Goal: Task Accomplishment & Management: Manage account settings

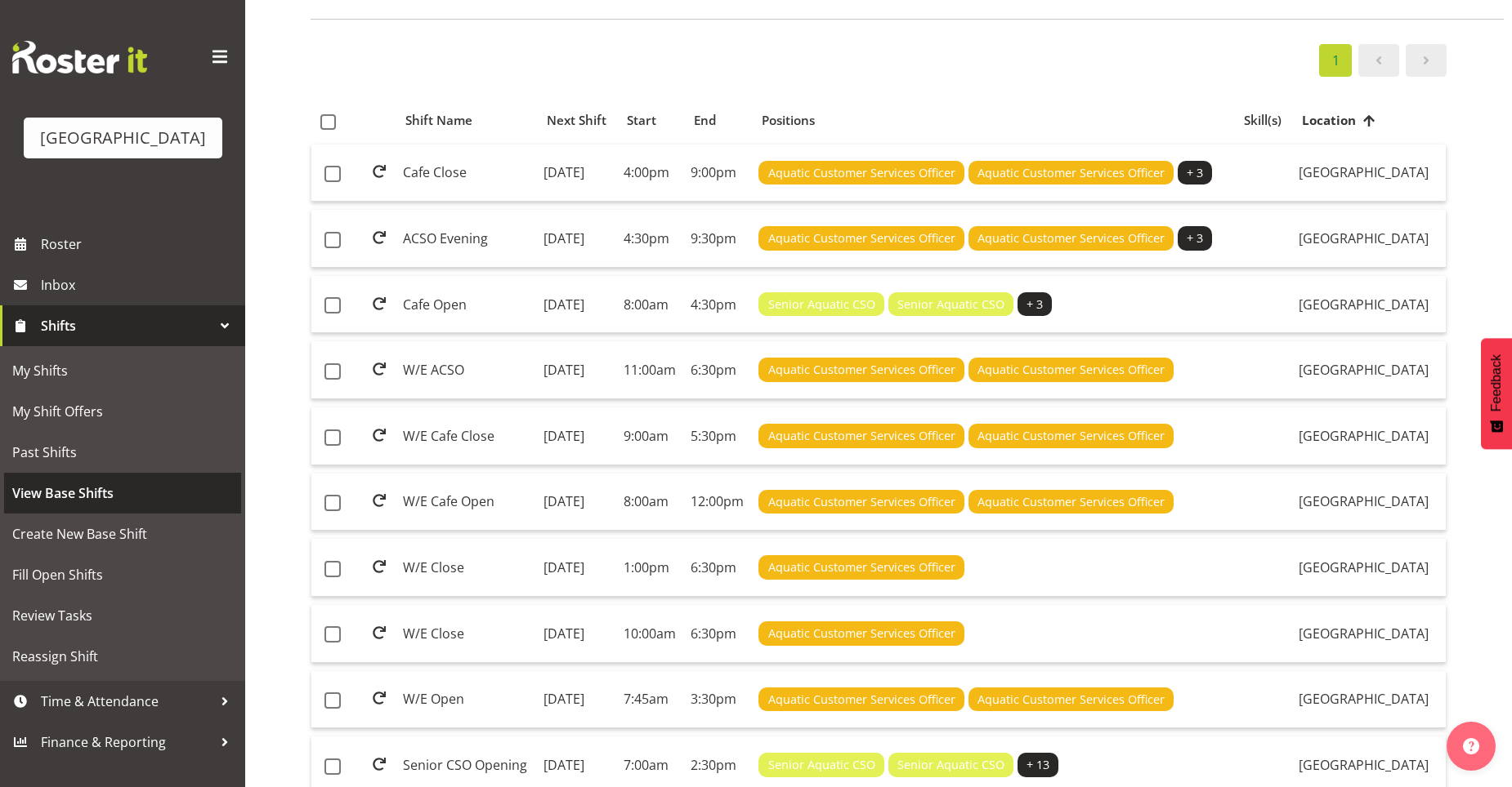
scroll to position [326, 0]
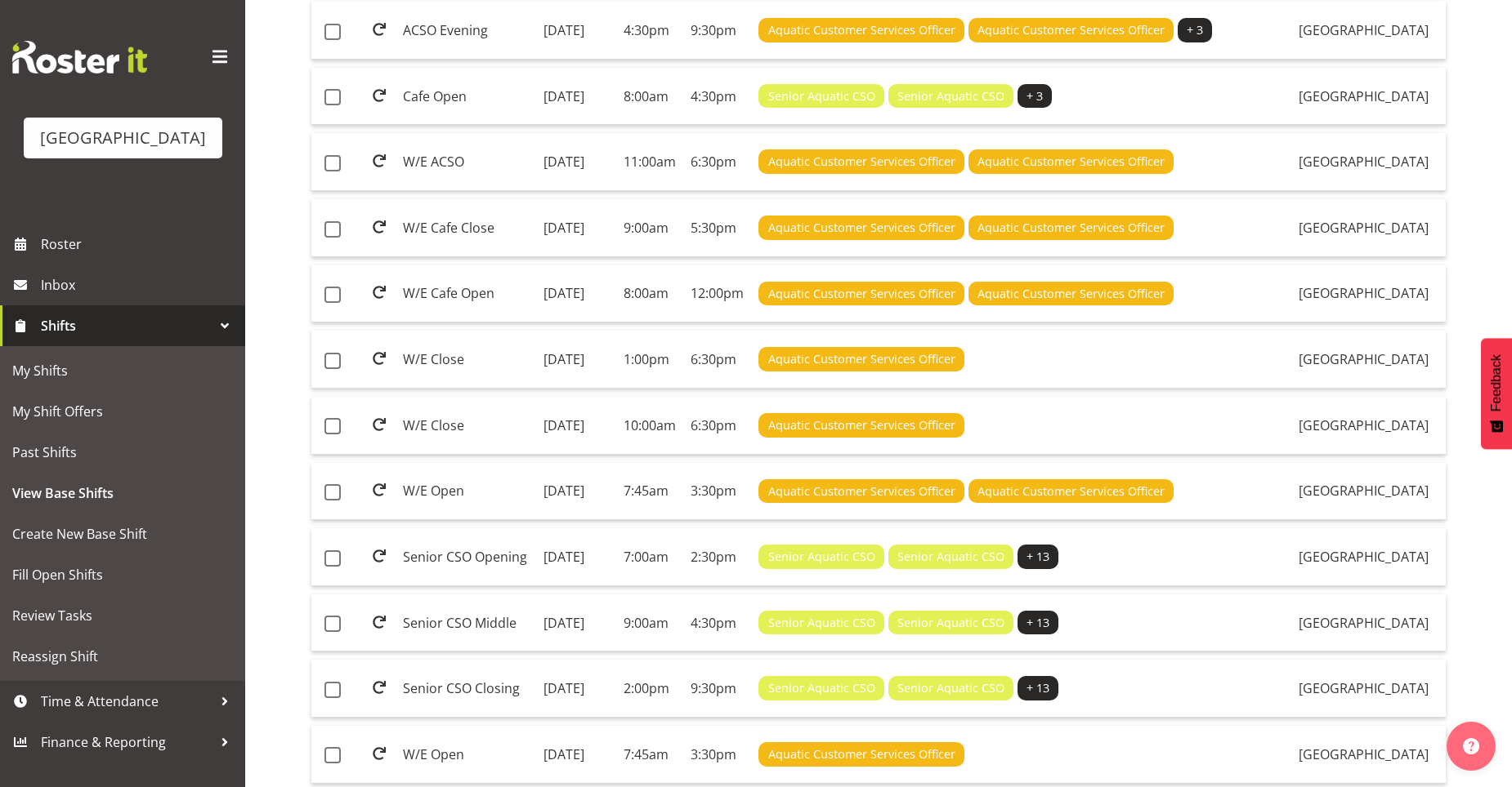
click at [141, 216] on div "[GEOGRAPHIC_DATA]" at bounding box center [122, 112] width 245 height 224
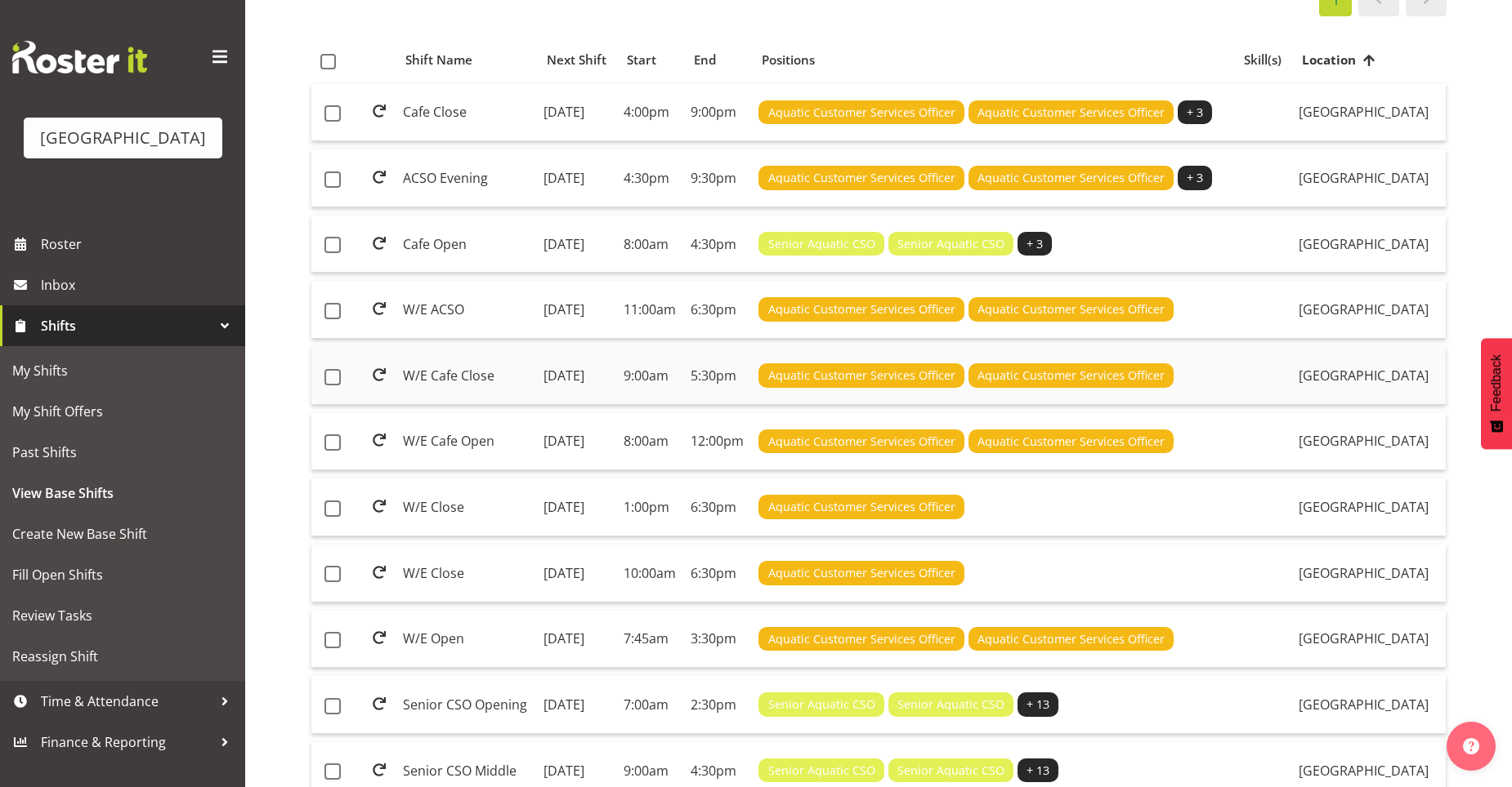
scroll to position [0, 0]
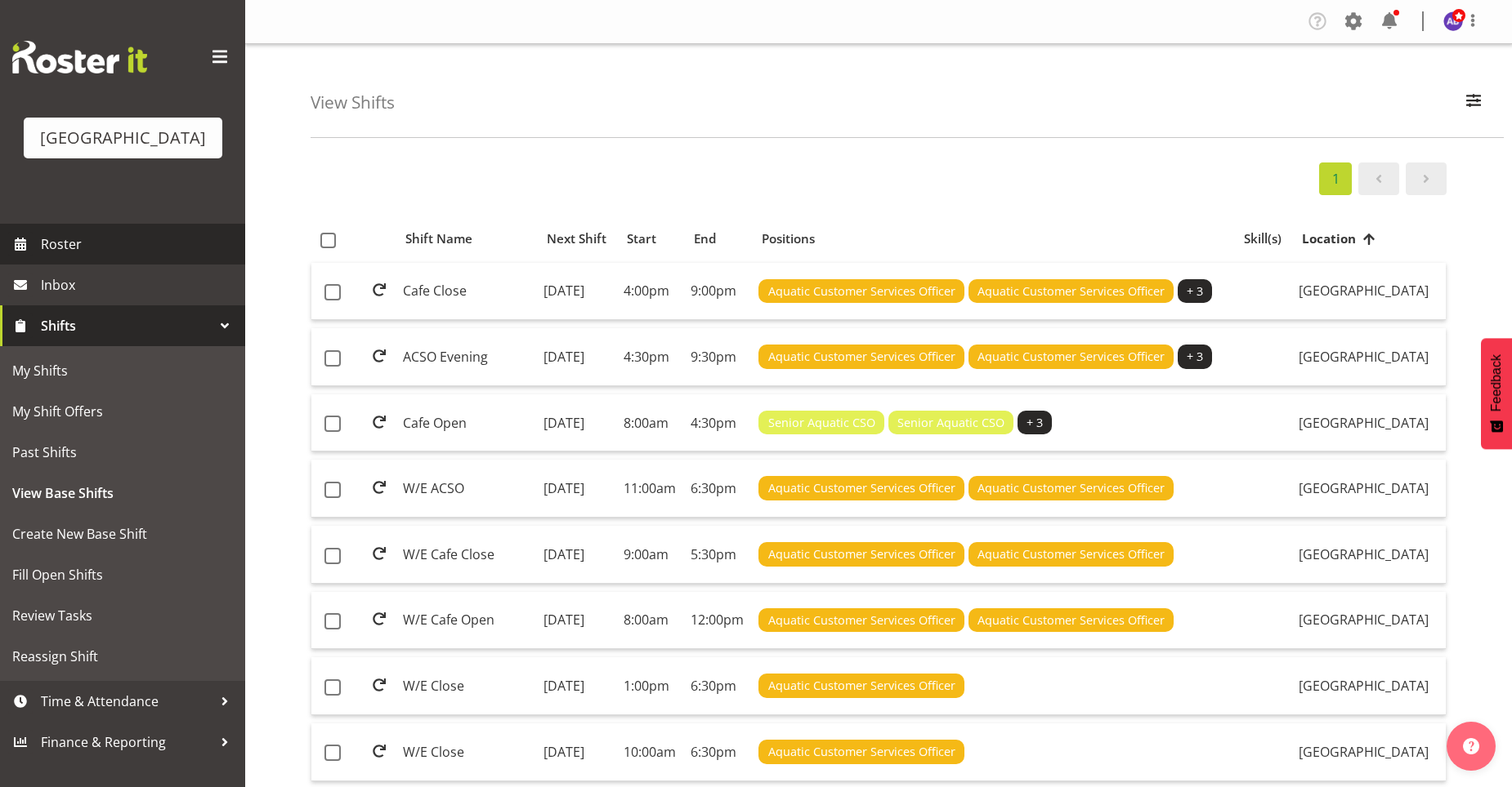
click at [94, 251] on span "Roster" at bounding box center [139, 244] width 196 height 25
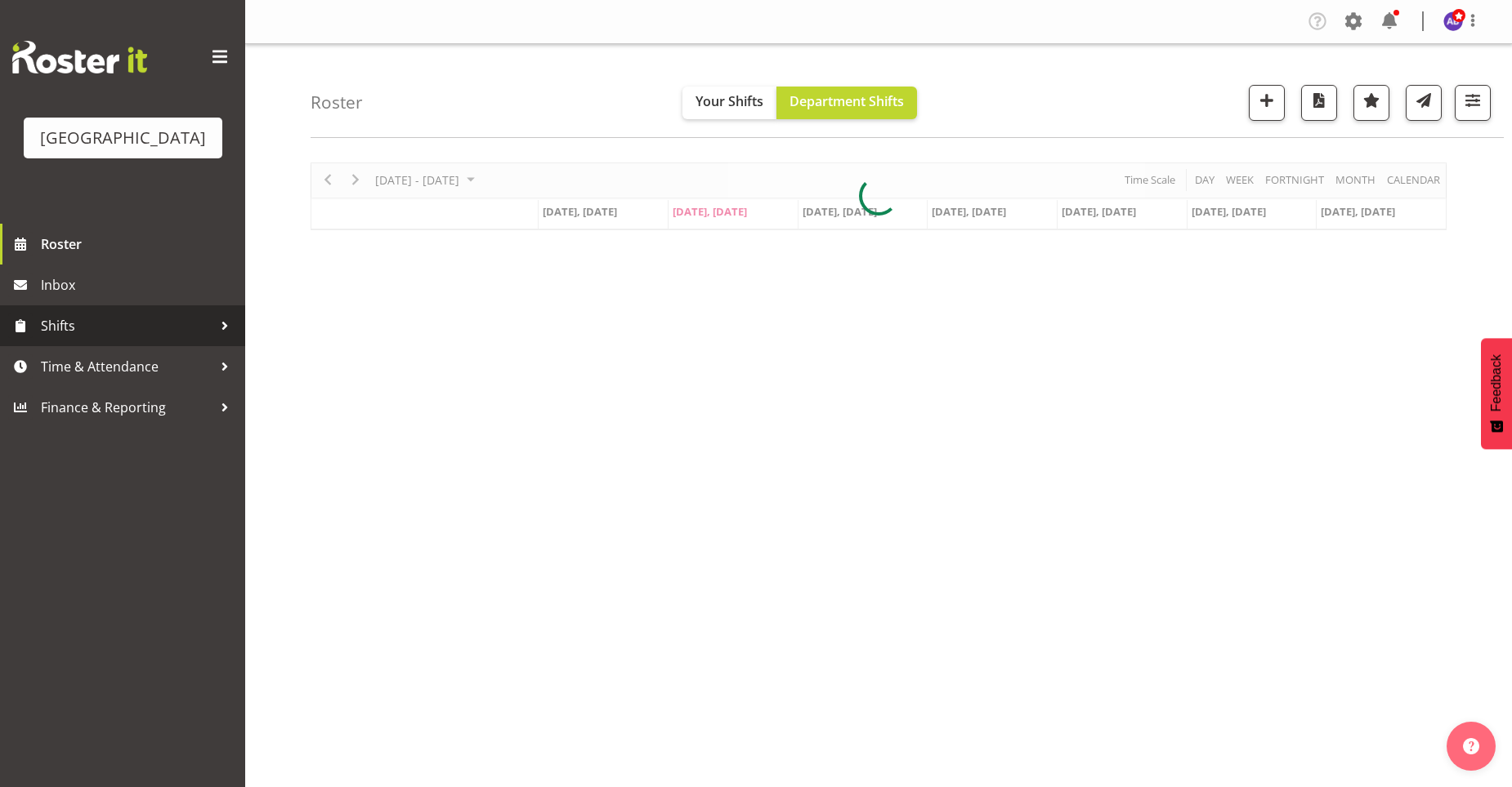
click at [63, 331] on span "Shifts" at bounding box center [127, 325] width 172 height 25
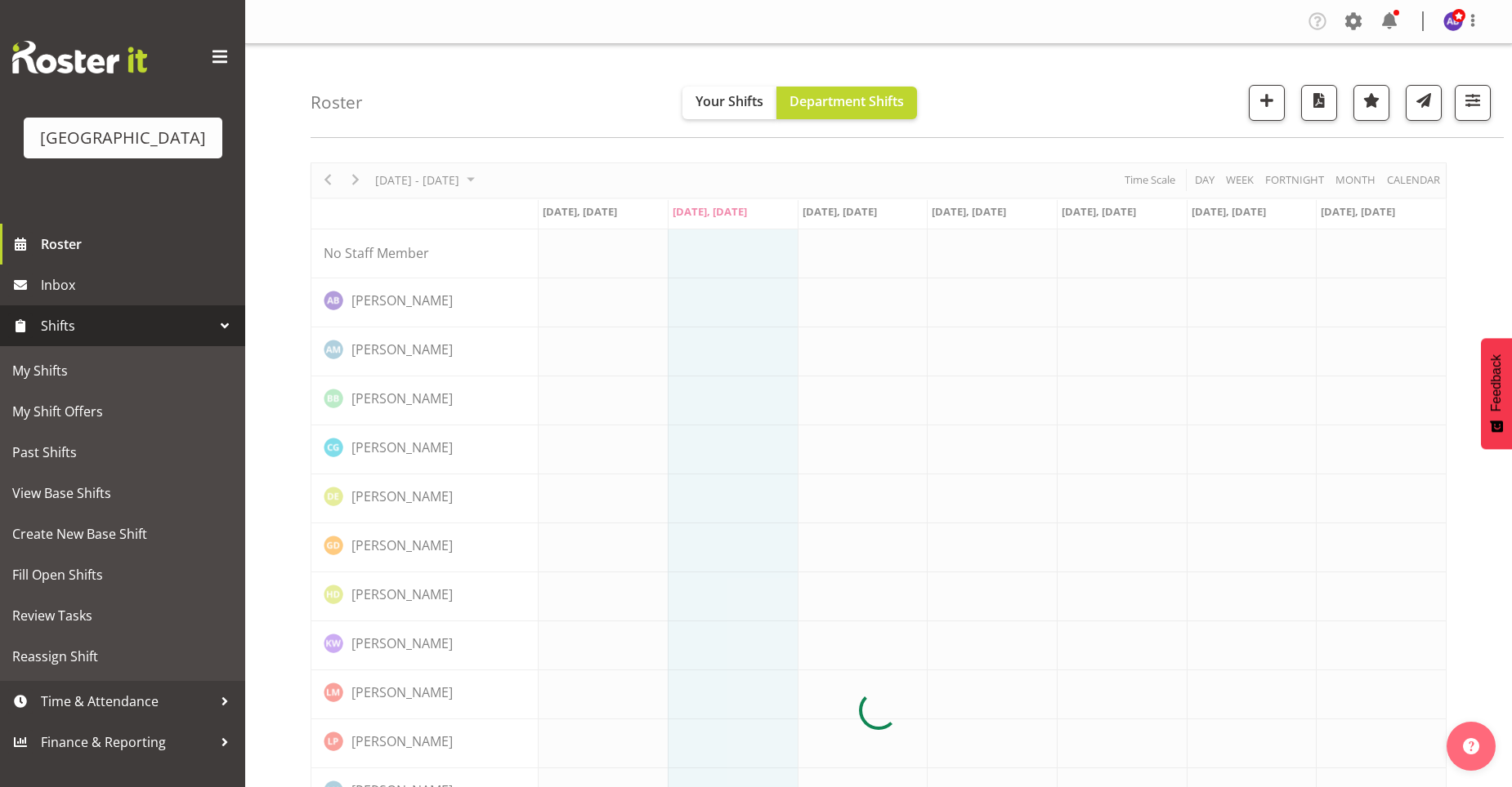
click at [463, 91] on div "Roster Your Shifts Department Shifts All Locations Clear Splash Palace Select A…" at bounding box center [907, 91] width 1193 height 94
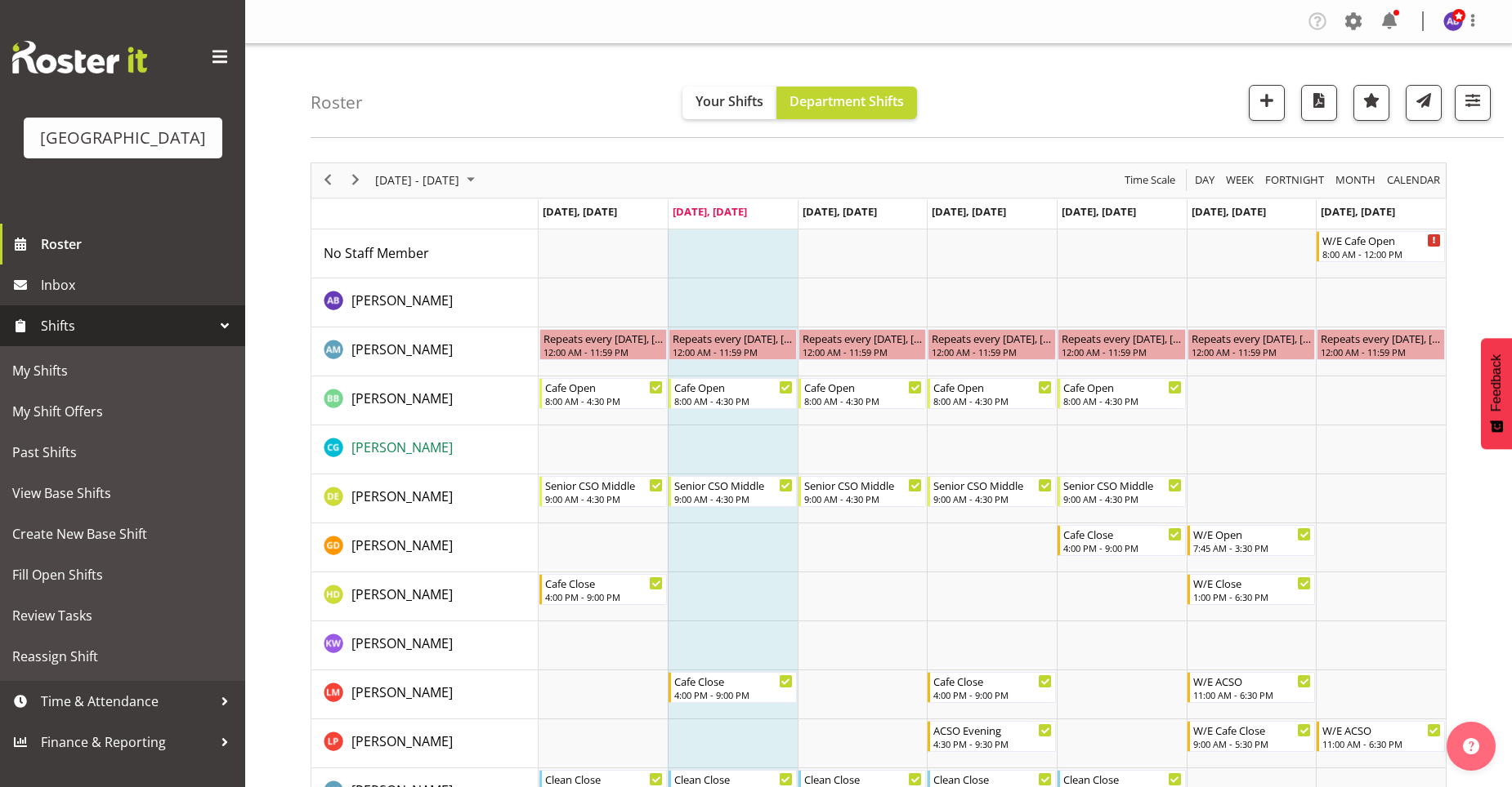
click at [402, 456] on span "[PERSON_NAME]" at bounding box center [401, 447] width 101 height 18
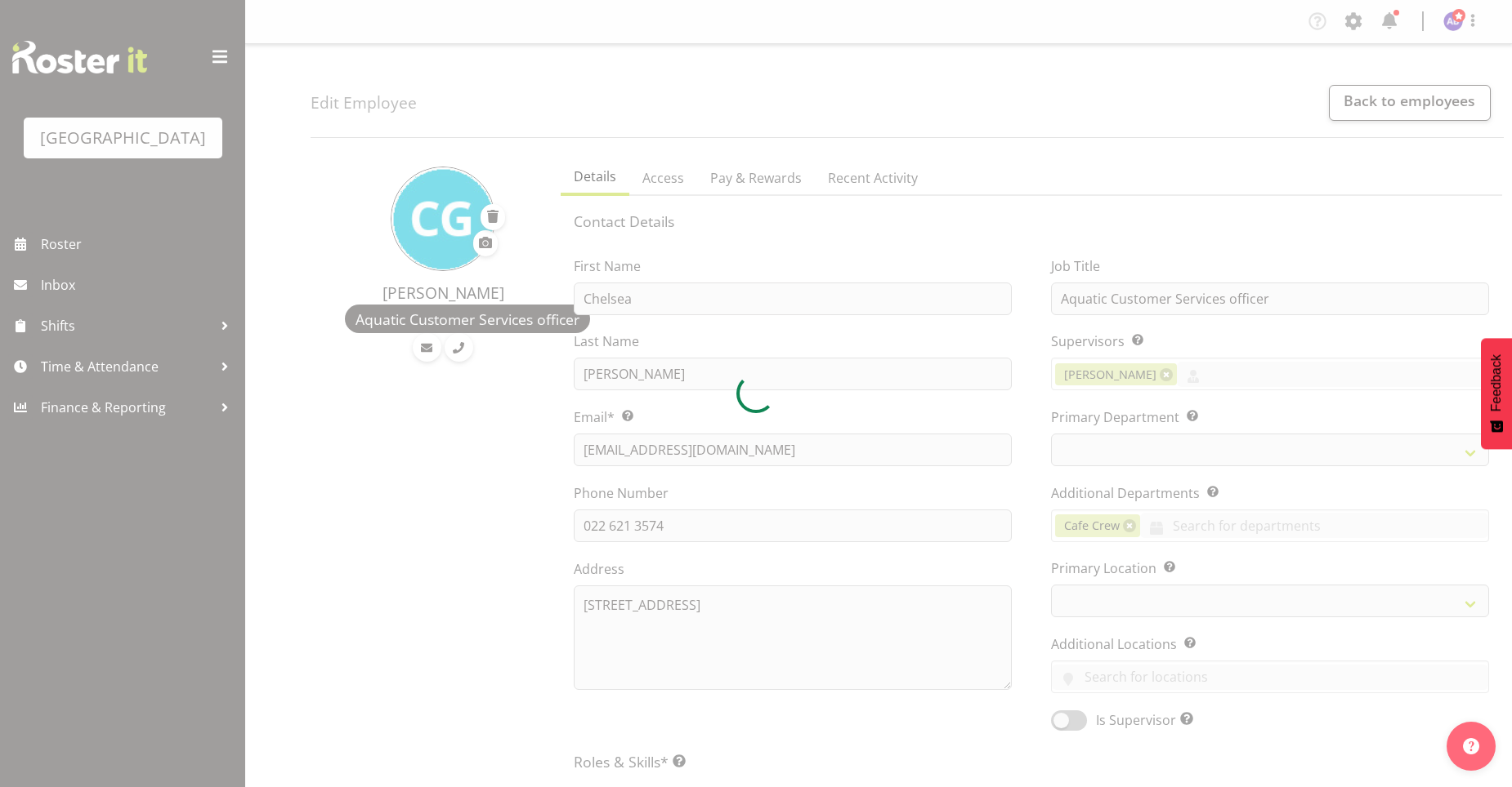
select select "TimelineWeek"
select select
select select "116"
select select
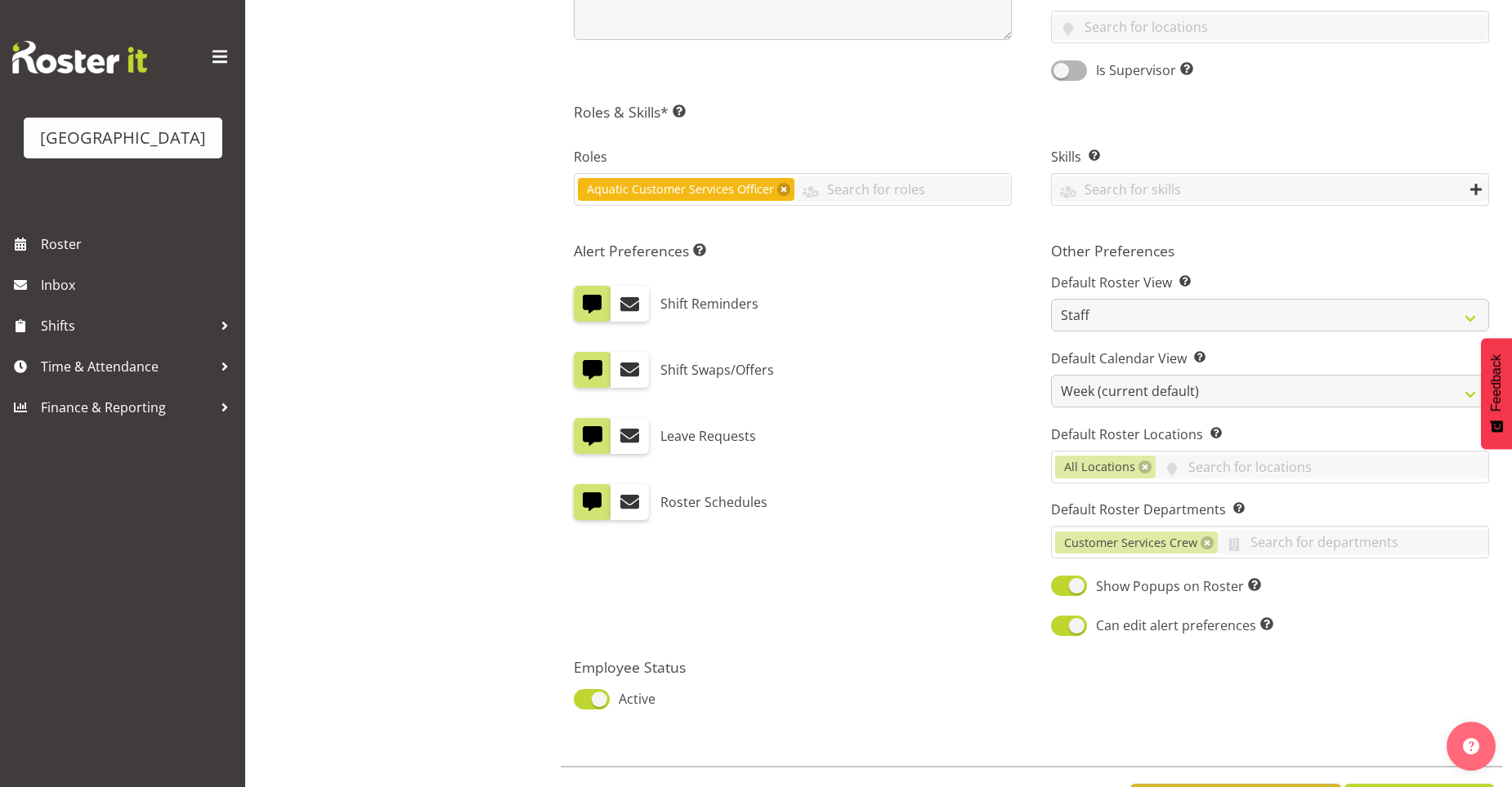
scroll to position [653, 0]
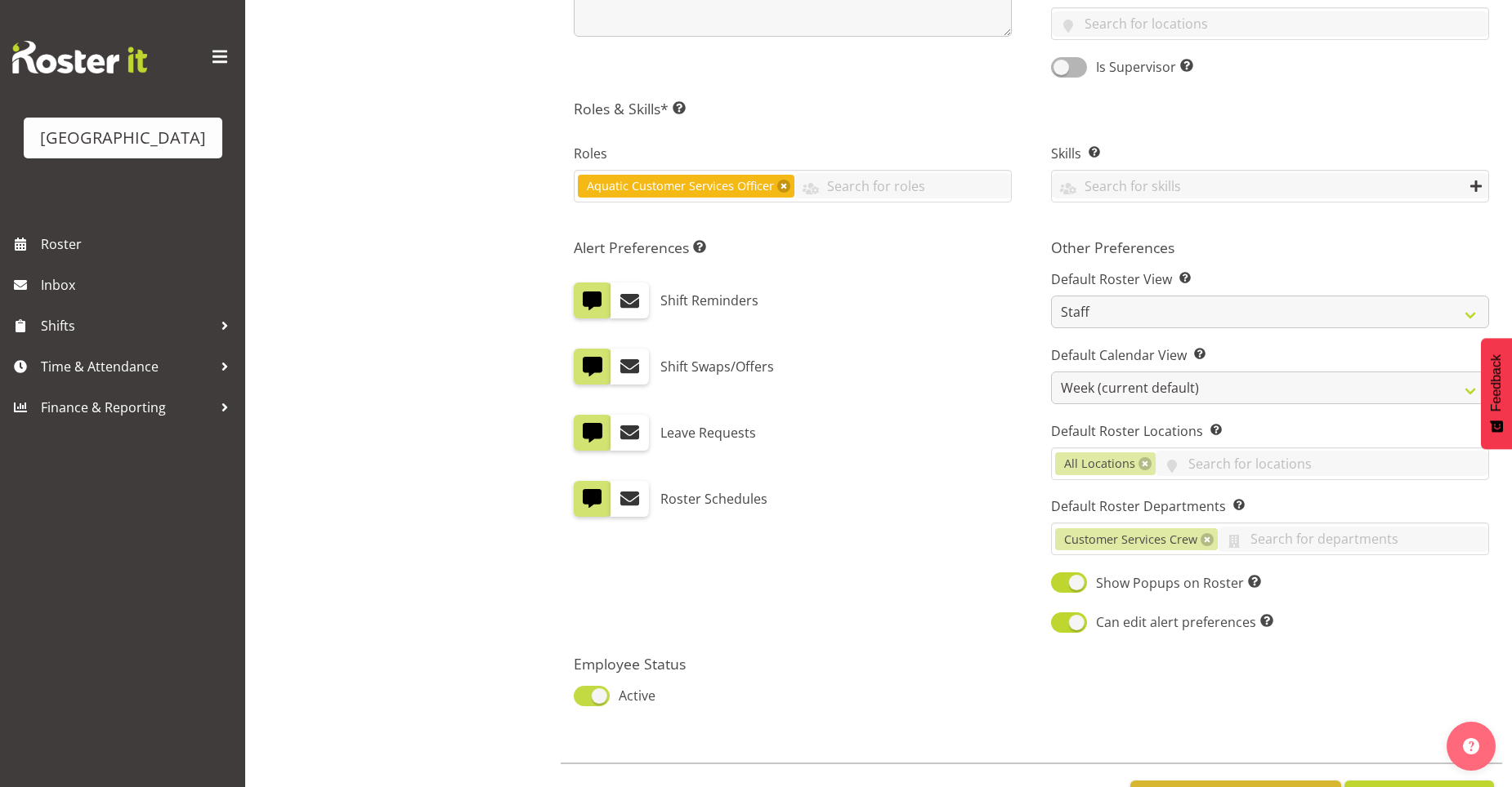
click at [580, 697] on span at bounding box center [592, 696] width 36 height 21
click at [580, 697] on input "Active" at bounding box center [579, 696] width 11 height 11
checkbox input "false"
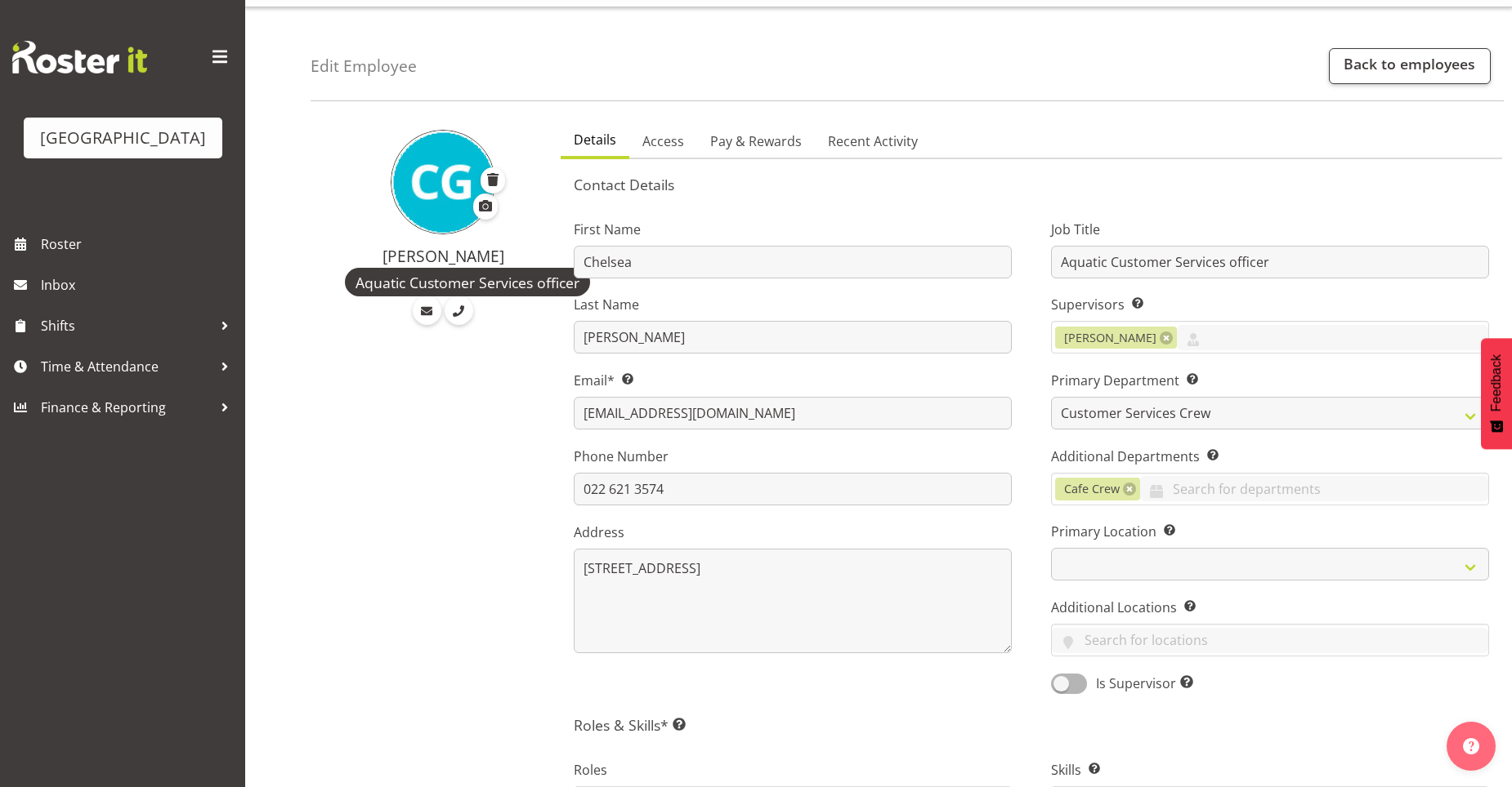
scroll to position [0, 0]
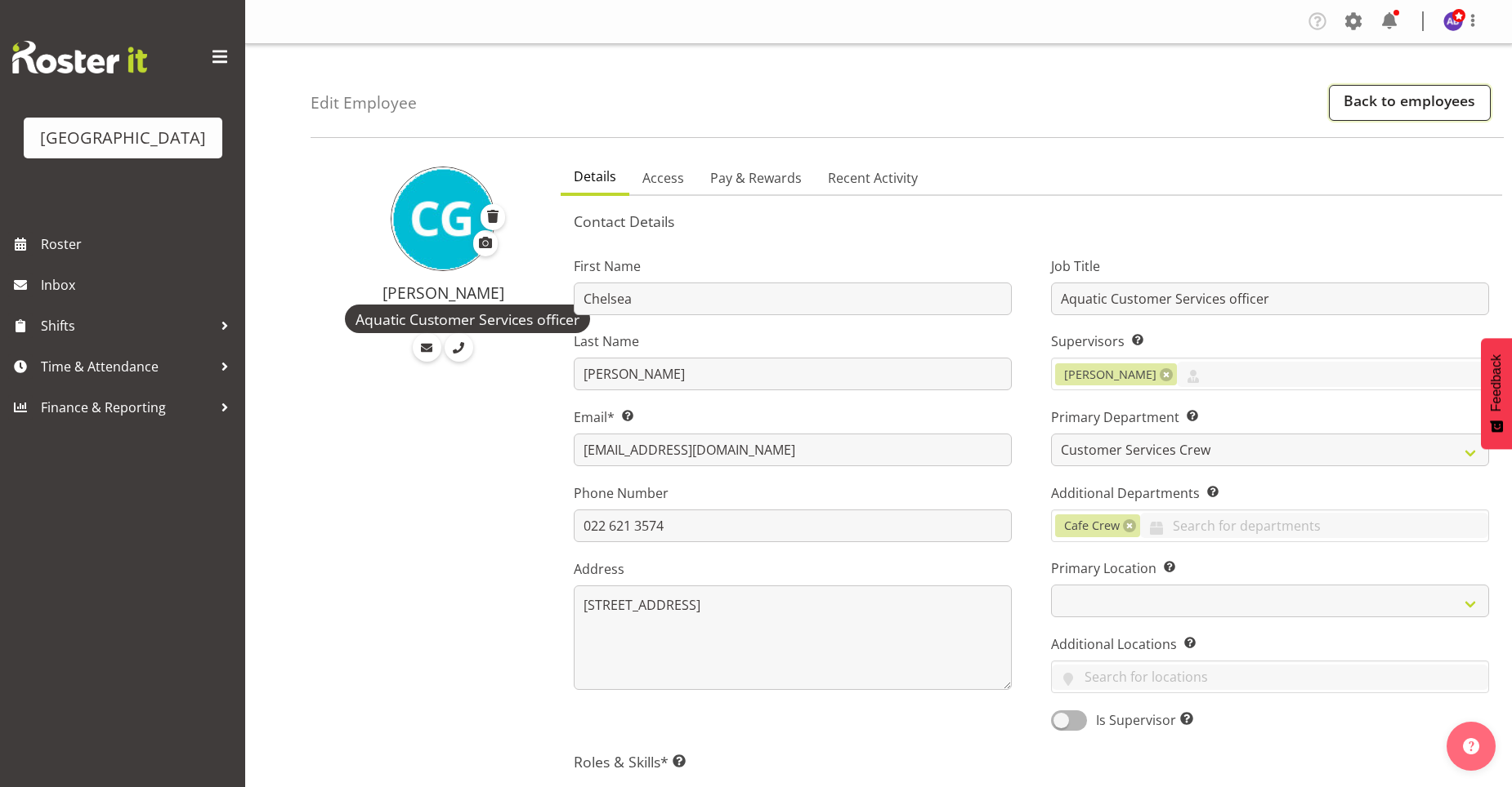
click at [1356, 97] on link "Back to employees" at bounding box center [1410, 102] width 162 height 36
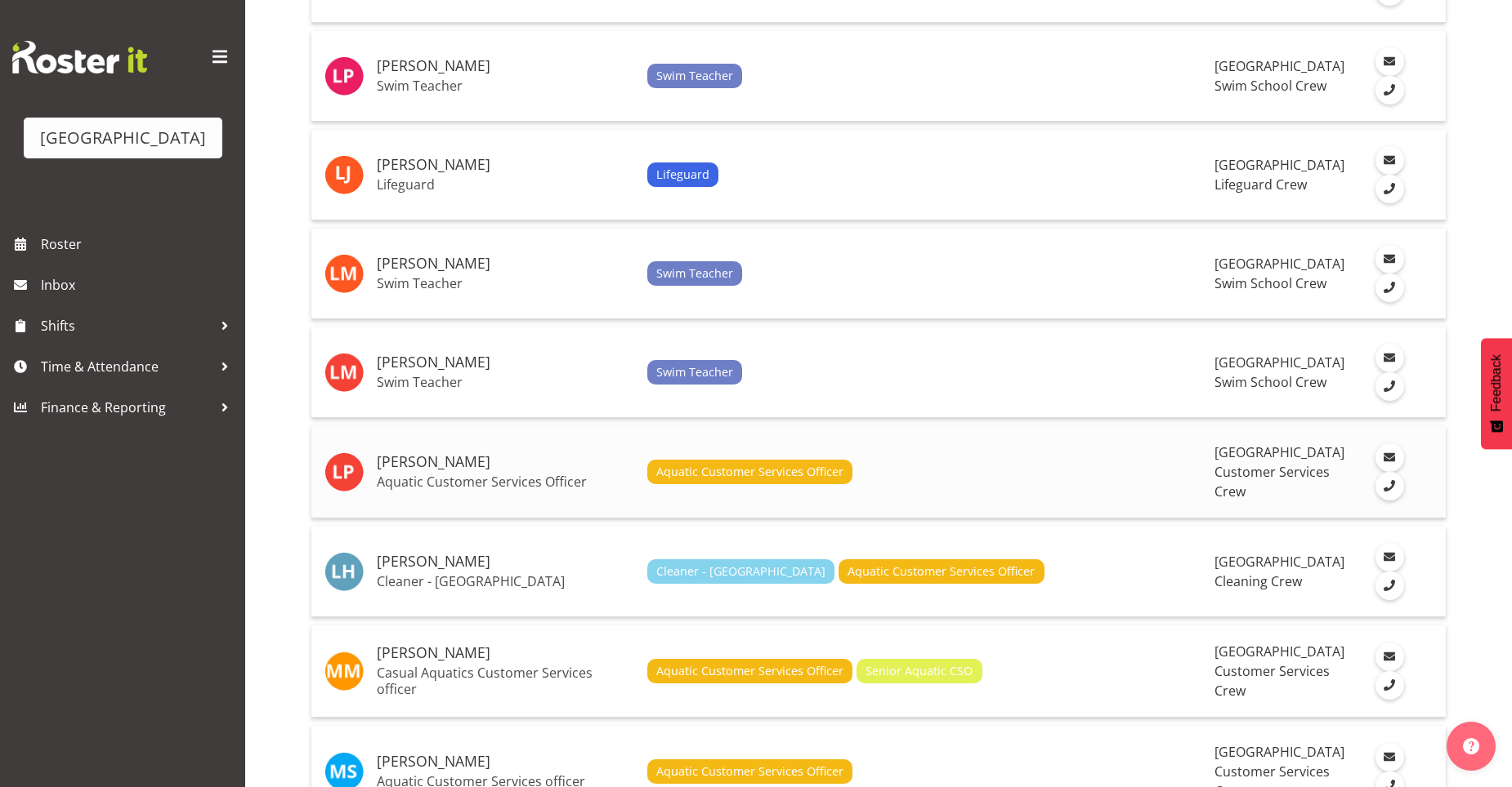
scroll to position [4494, 0]
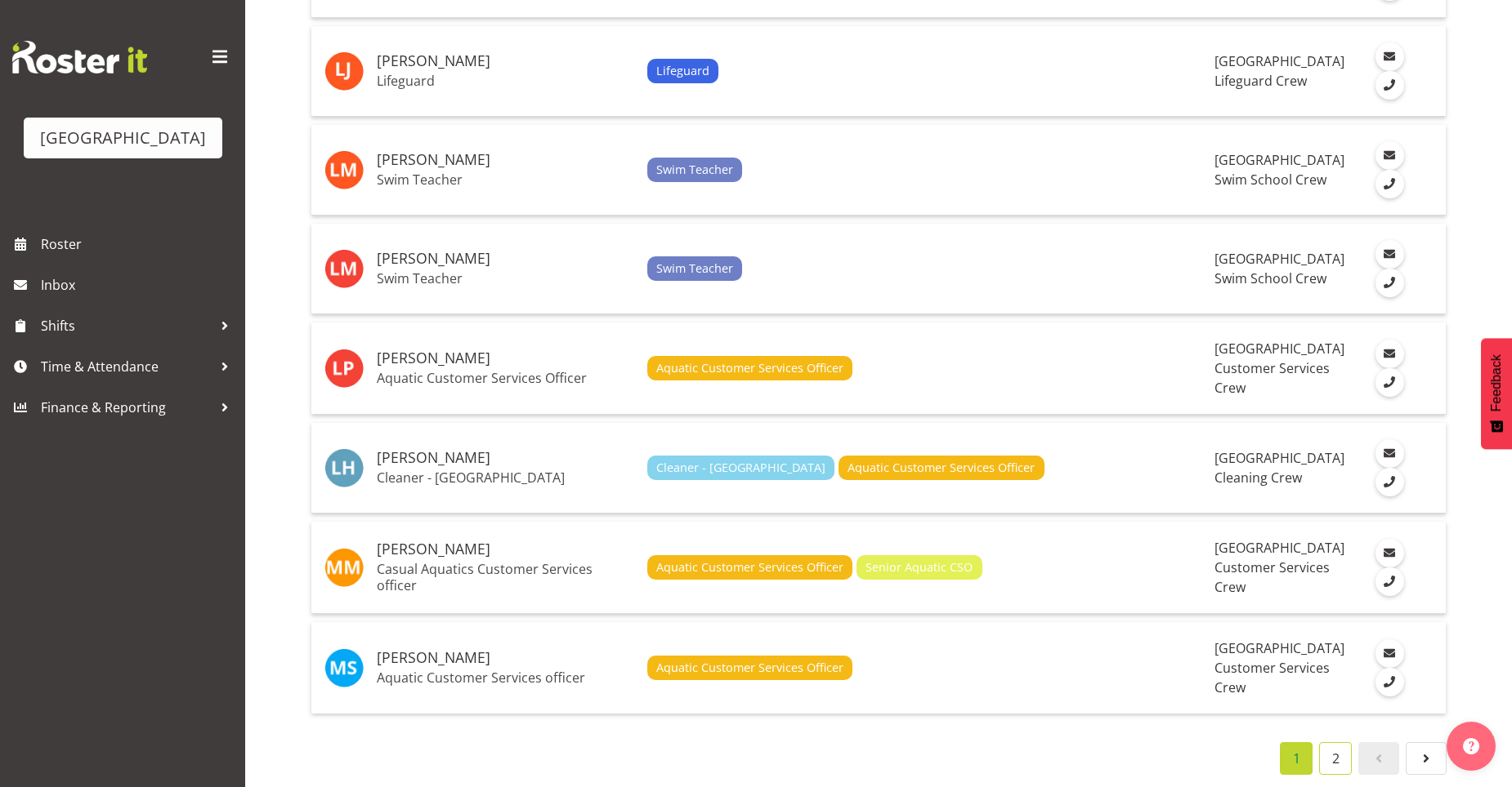
click at [1343, 743] on link "2" at bounding box center [1335, 759] width 32 height 32
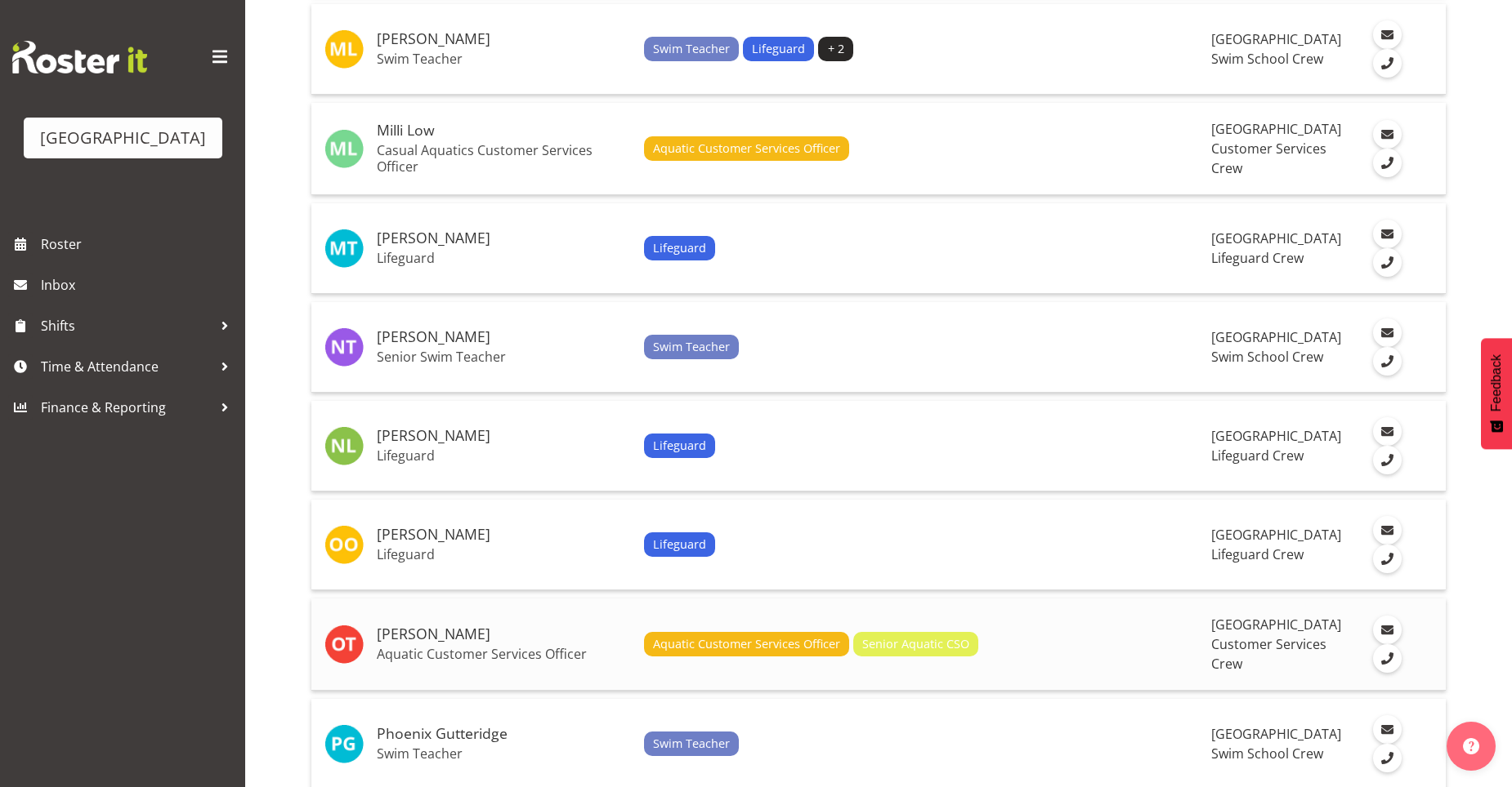
scroll to position [475, 0]
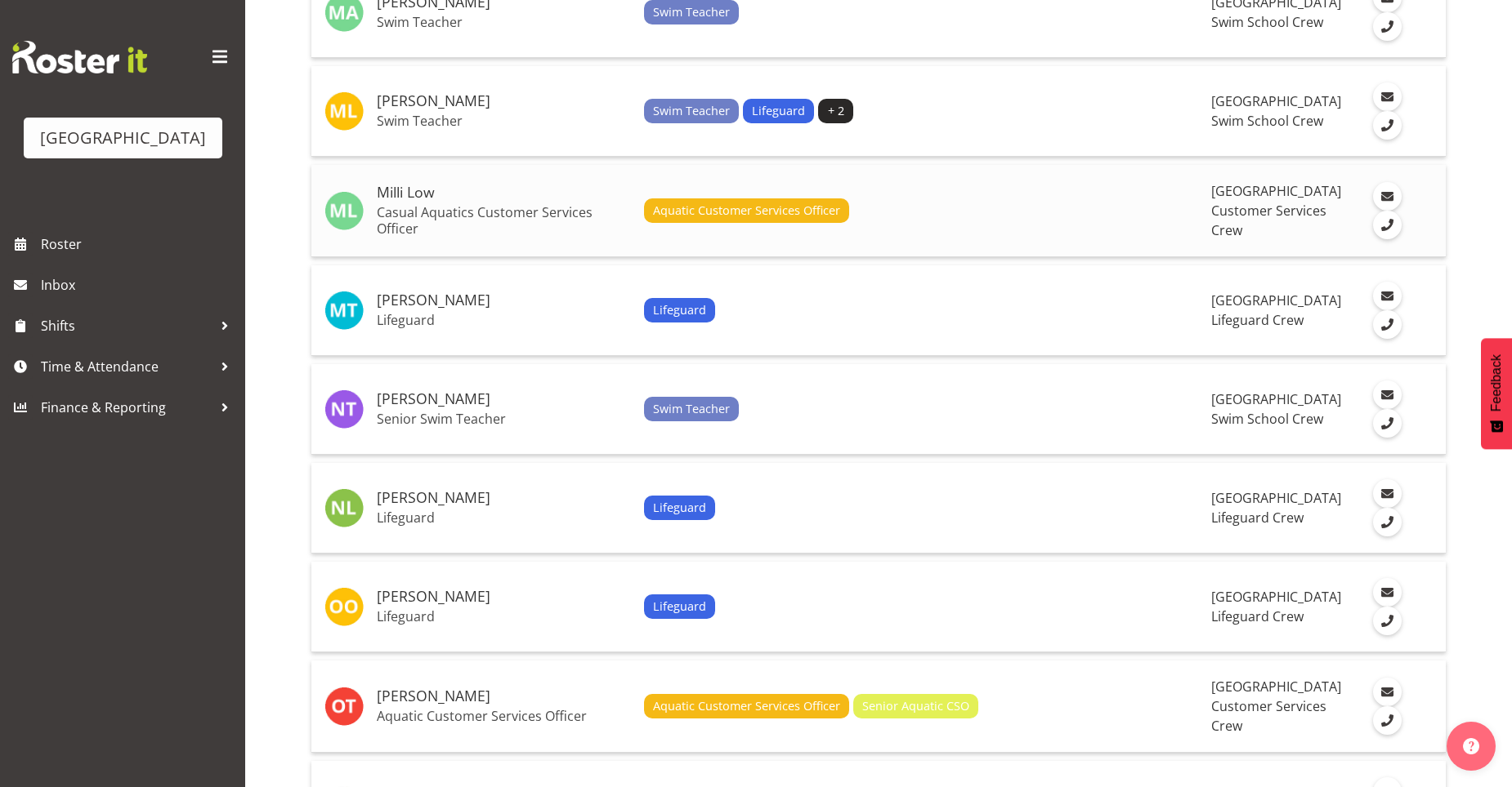
click at [385, 205] on p "Casual Aquatics Customer Services Officer" at bounding box center [503, 220] width 255 height 32
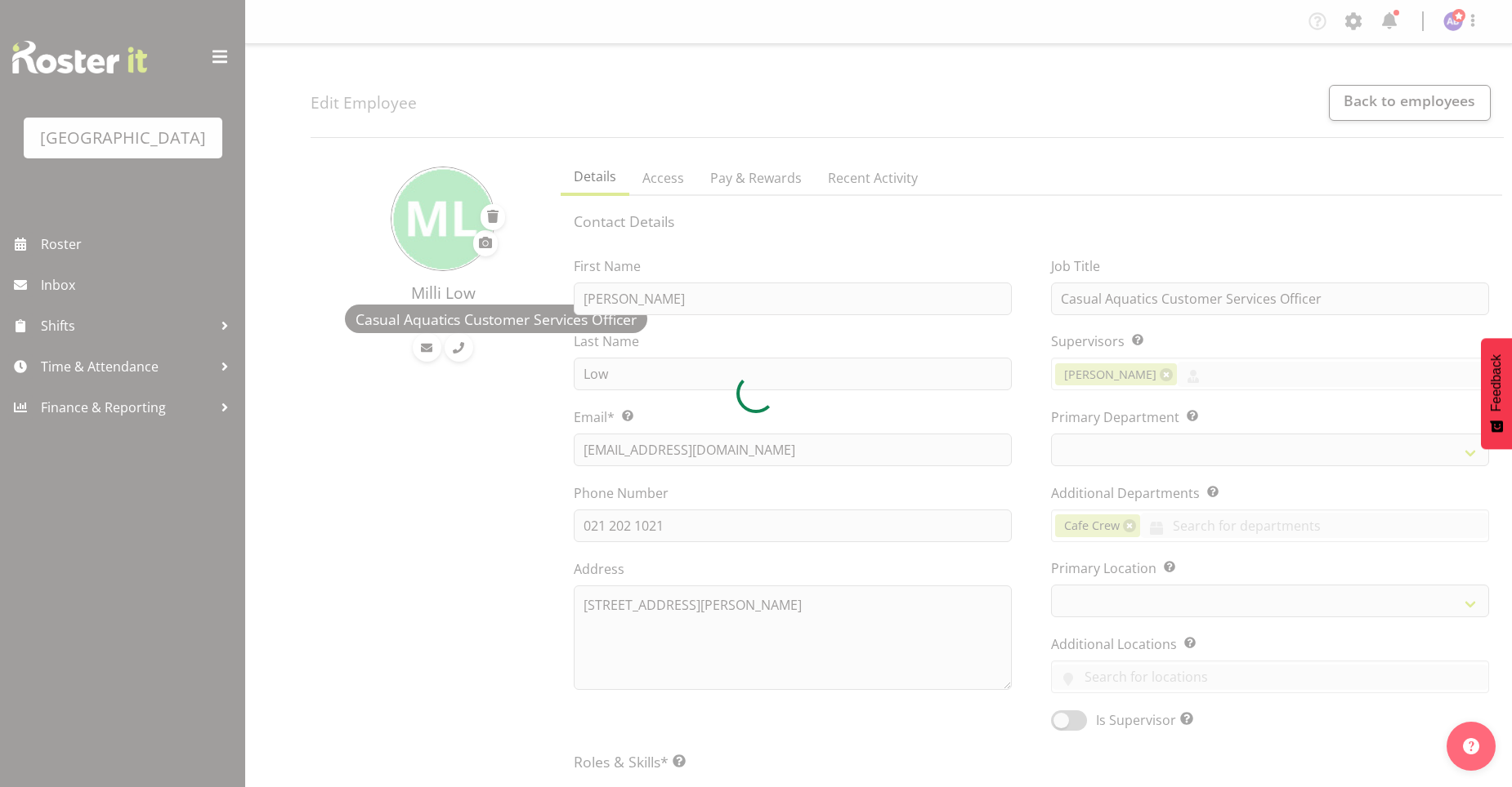
select select "TimelineWeek"
select select
select select "116"
select select
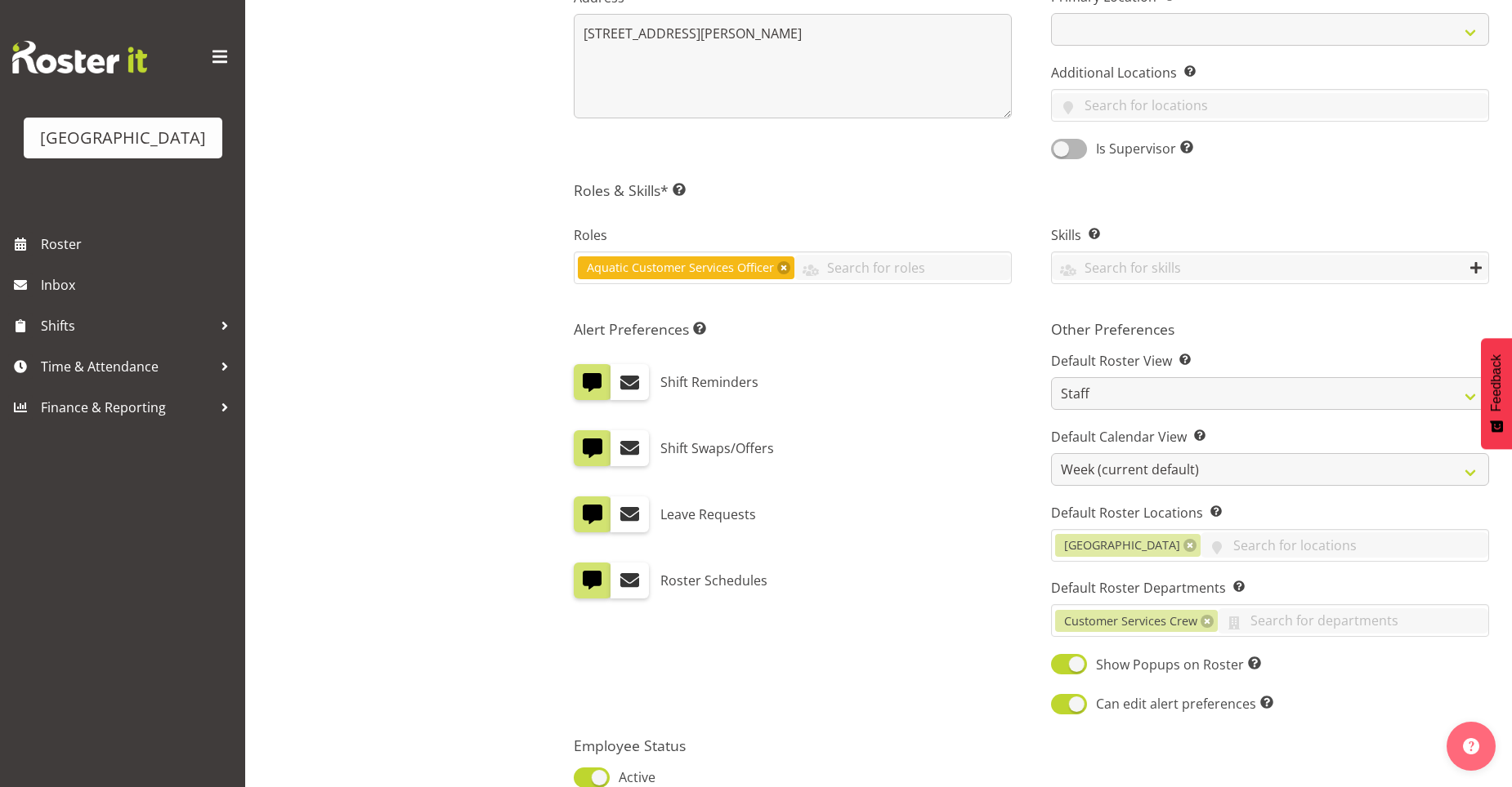
scroll to position [721, 0]
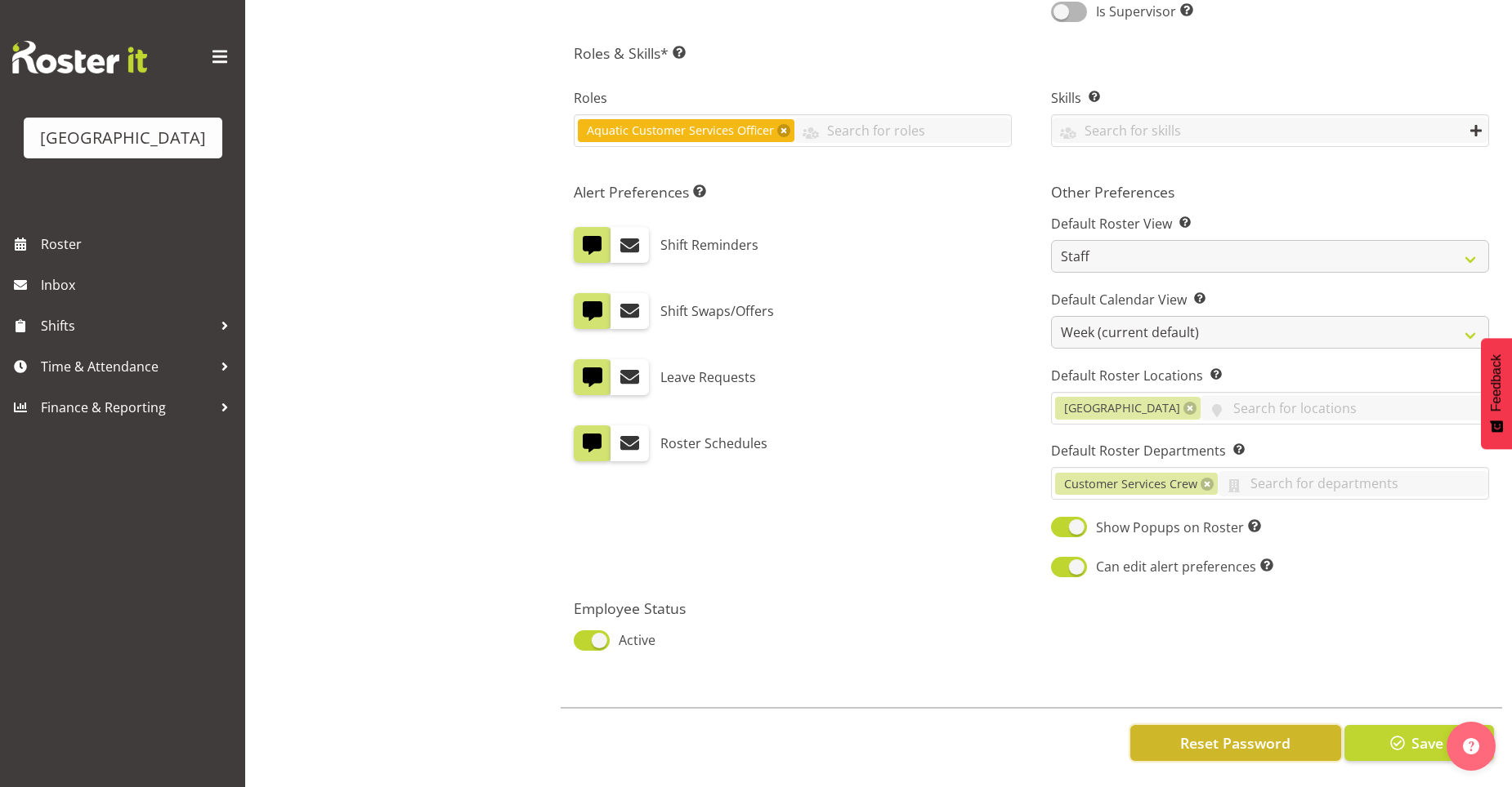
click at [1246, 733] on span "Reset Password" at bounding box center [1235, 744] width 110 height 22
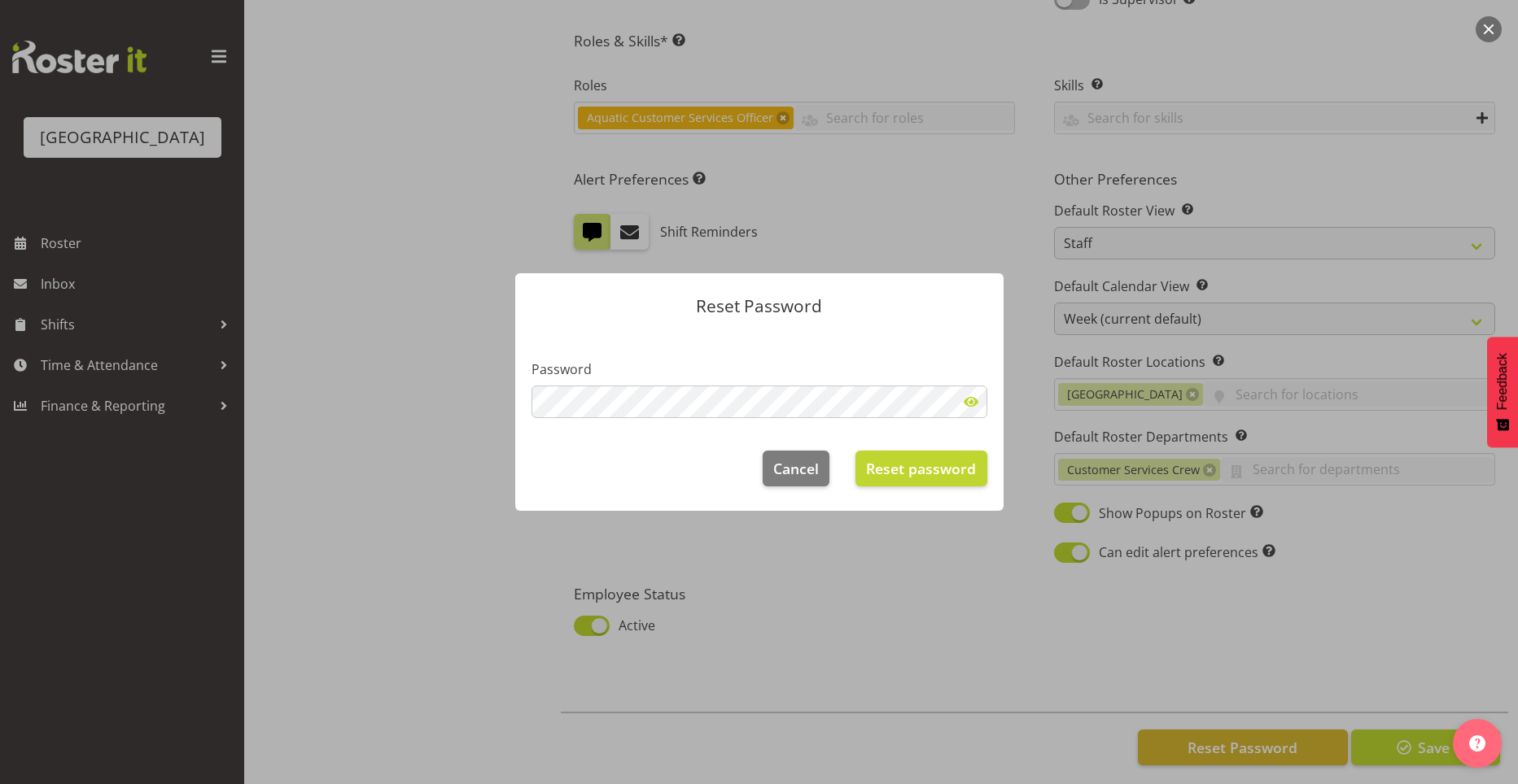
click at [805, 322] on header "Reset Password" at bounding box center [759, 301] width 489 height 58
click at [914, 222] on div at bounding box center [759, 392] width 1518 height 784
click at [796, 642] on div at bounding box center [759, 392] width 1518 height 784
click at [777, 471] on span "Cancel" at bounding box center [796, 469] width 46 height 22
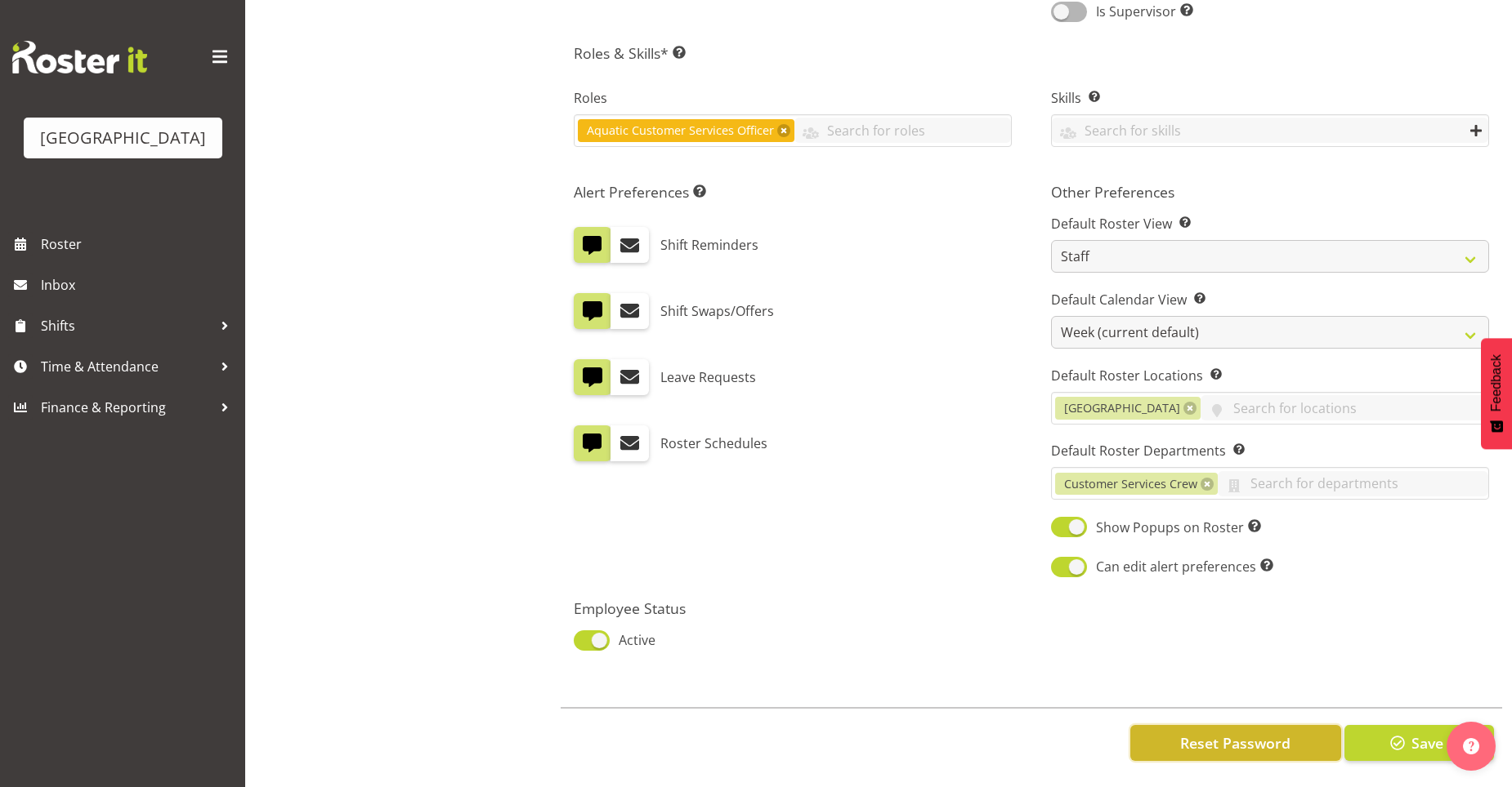
click at [1233, 734] on span "Reset Password" at bounding box center [1235, 744] width 110 height 22
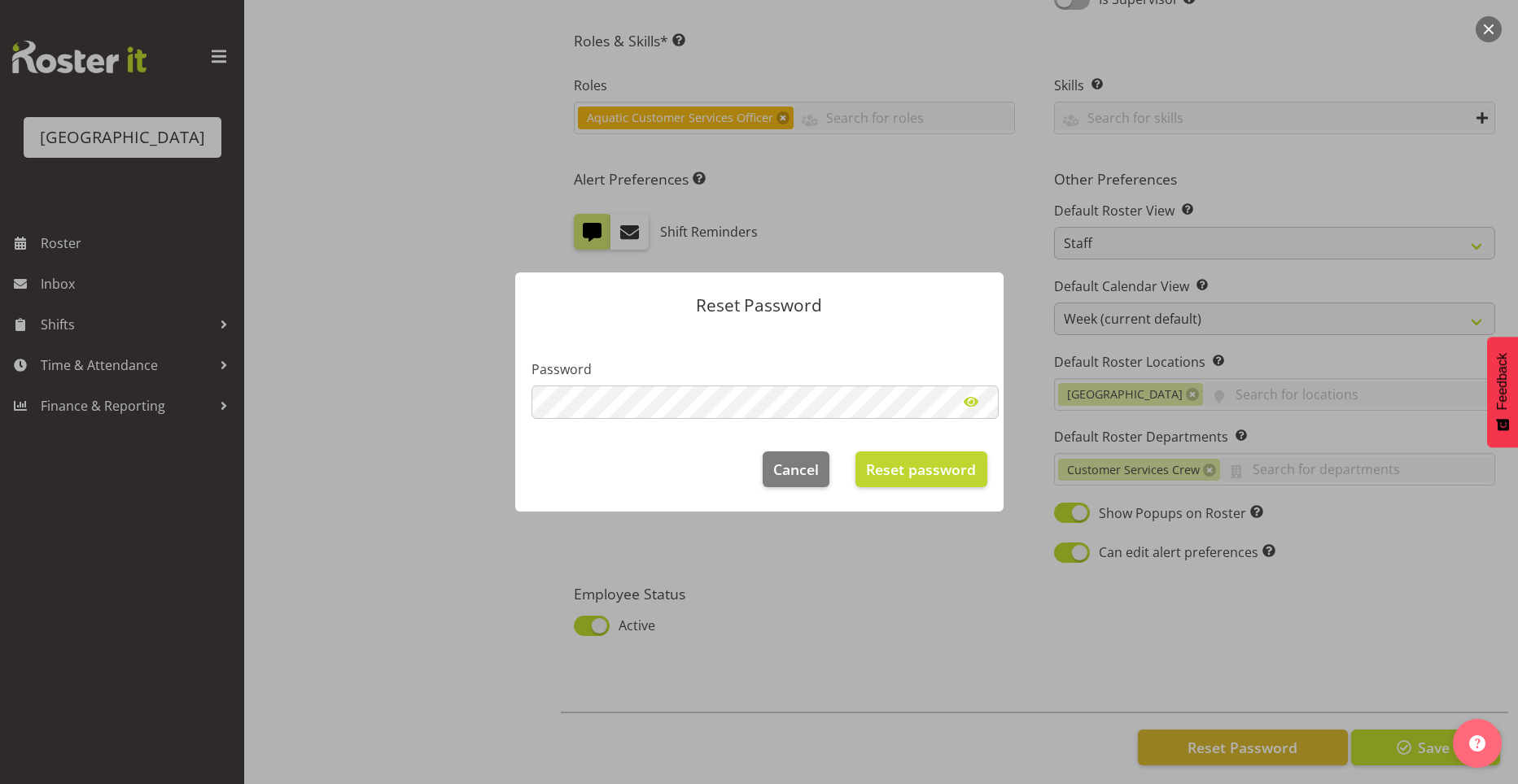
click at [972, 402] on span at bounding box center [971, 401] width 32 height 32
click at [904, 468] on span "Reset password" at bounding box center [921, 469] width 110 height 22
